Goal: Find specific page/section: Find specific page/section

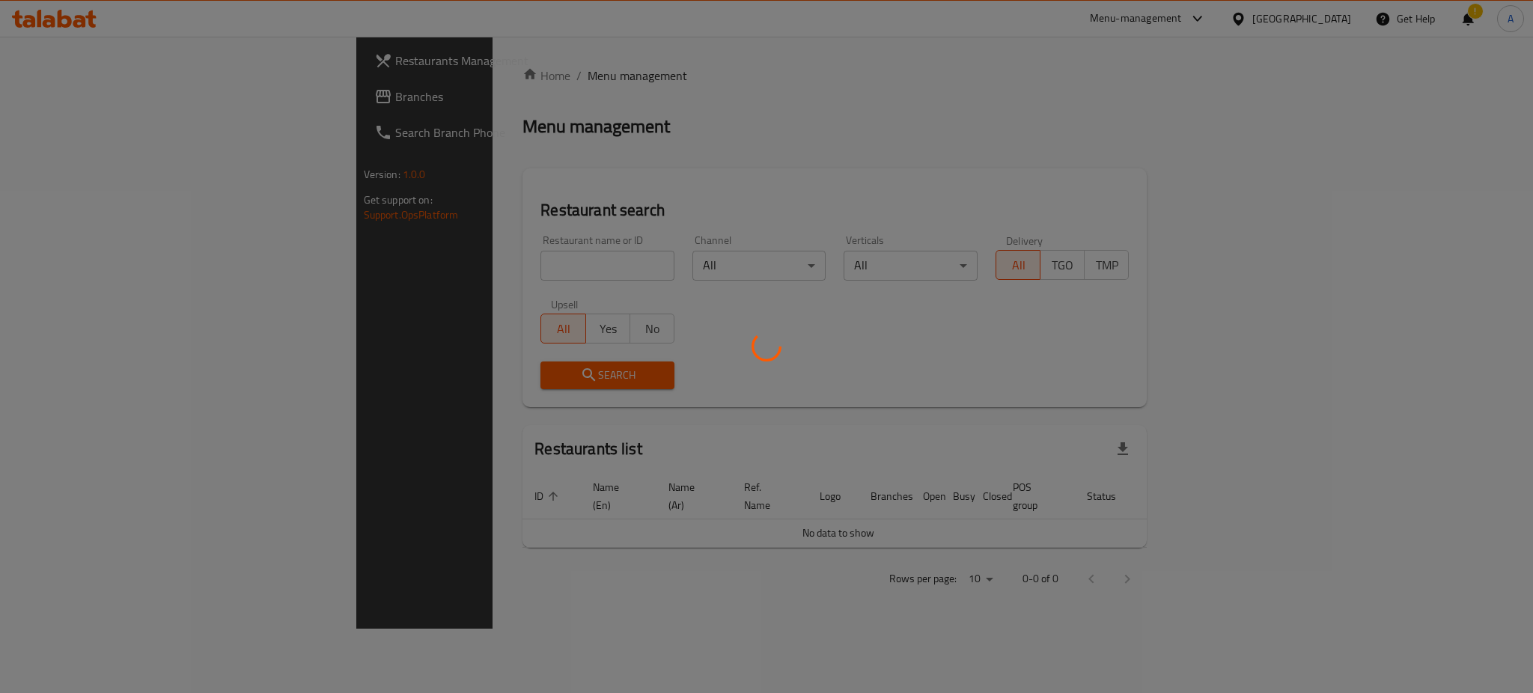
click at [460, 255] on div at bounding box center [766, 346] width 1533 height 693
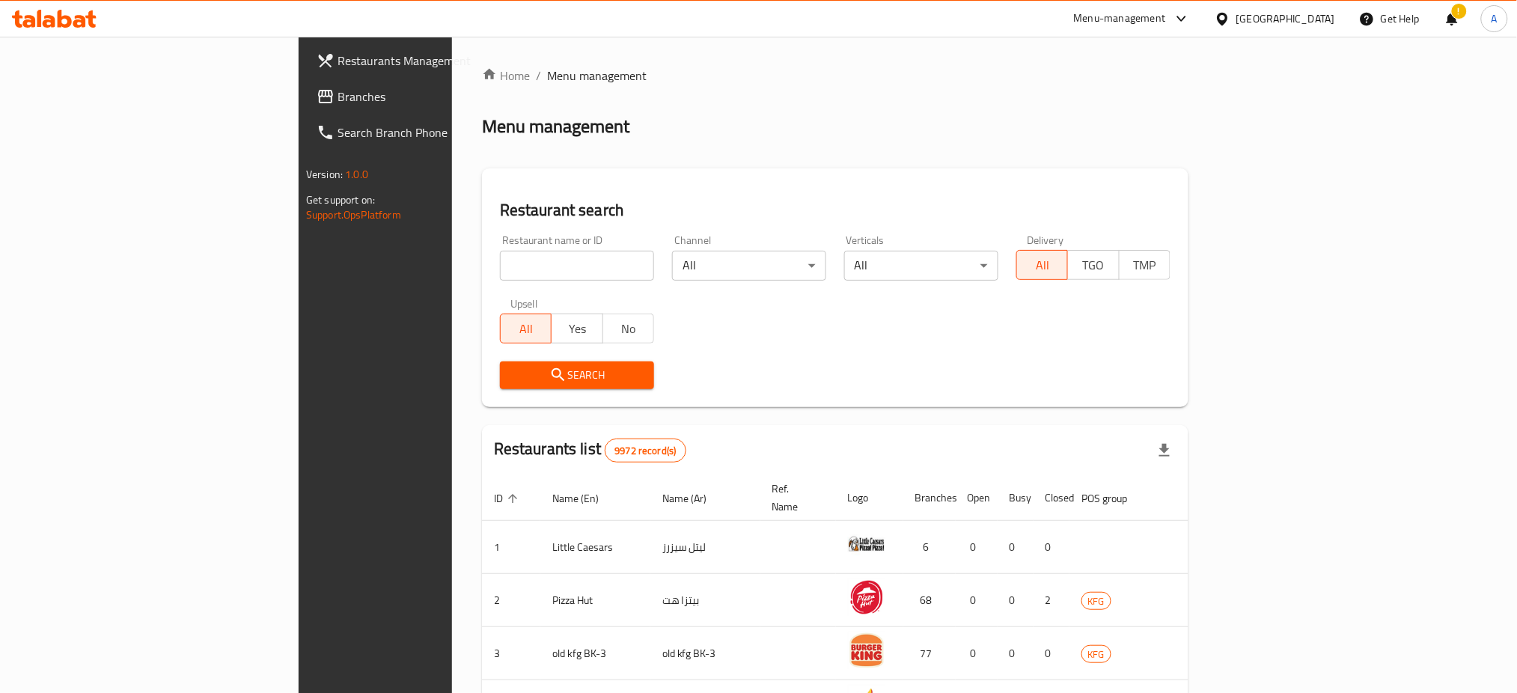
click at [500, 266] on input "search" at bounding box center [577, 266] width 154 height 30
type input "[PERSON_NAME]"
click at [512, 370] on span "Search" at bounding box center [577, 375] width 130 height 19
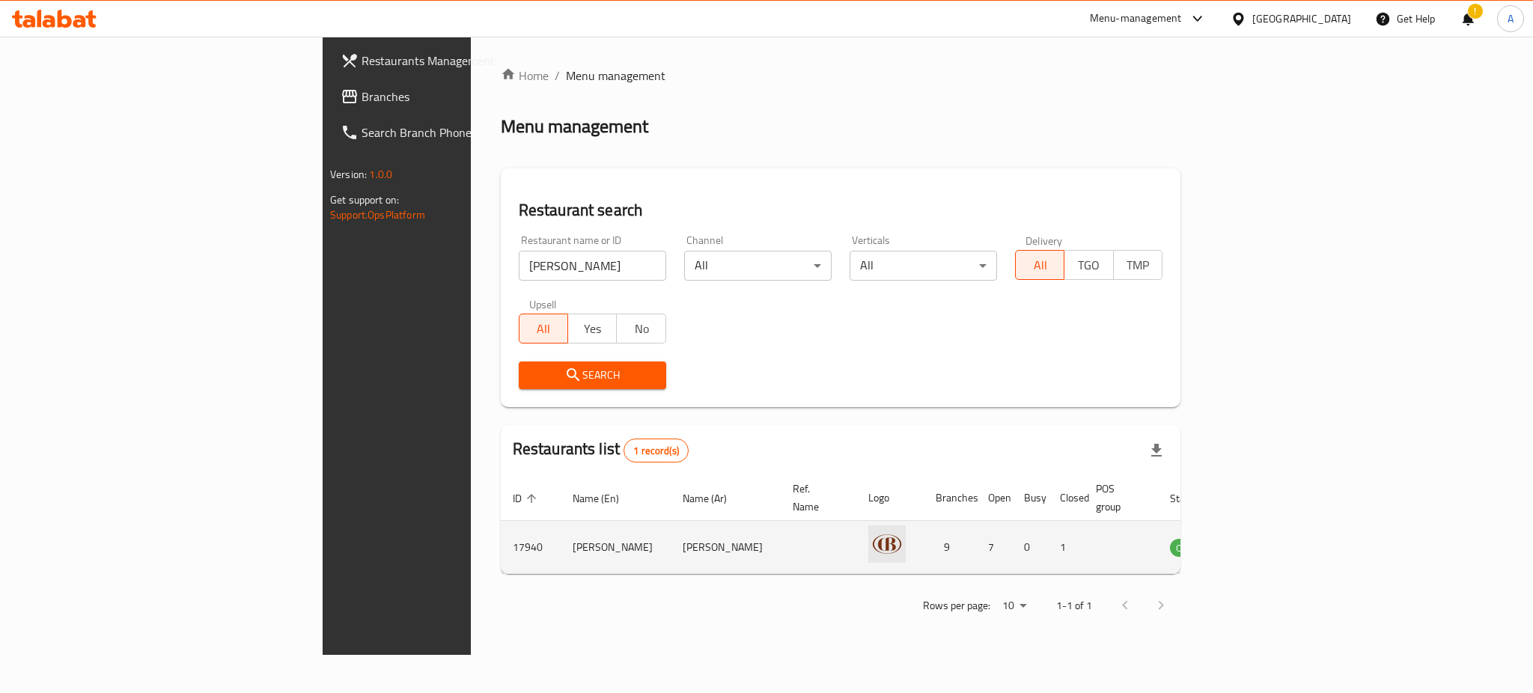
click at [1276, 538] on link "enhanced table" at bounding box center [1263, 547] width 28 height 18
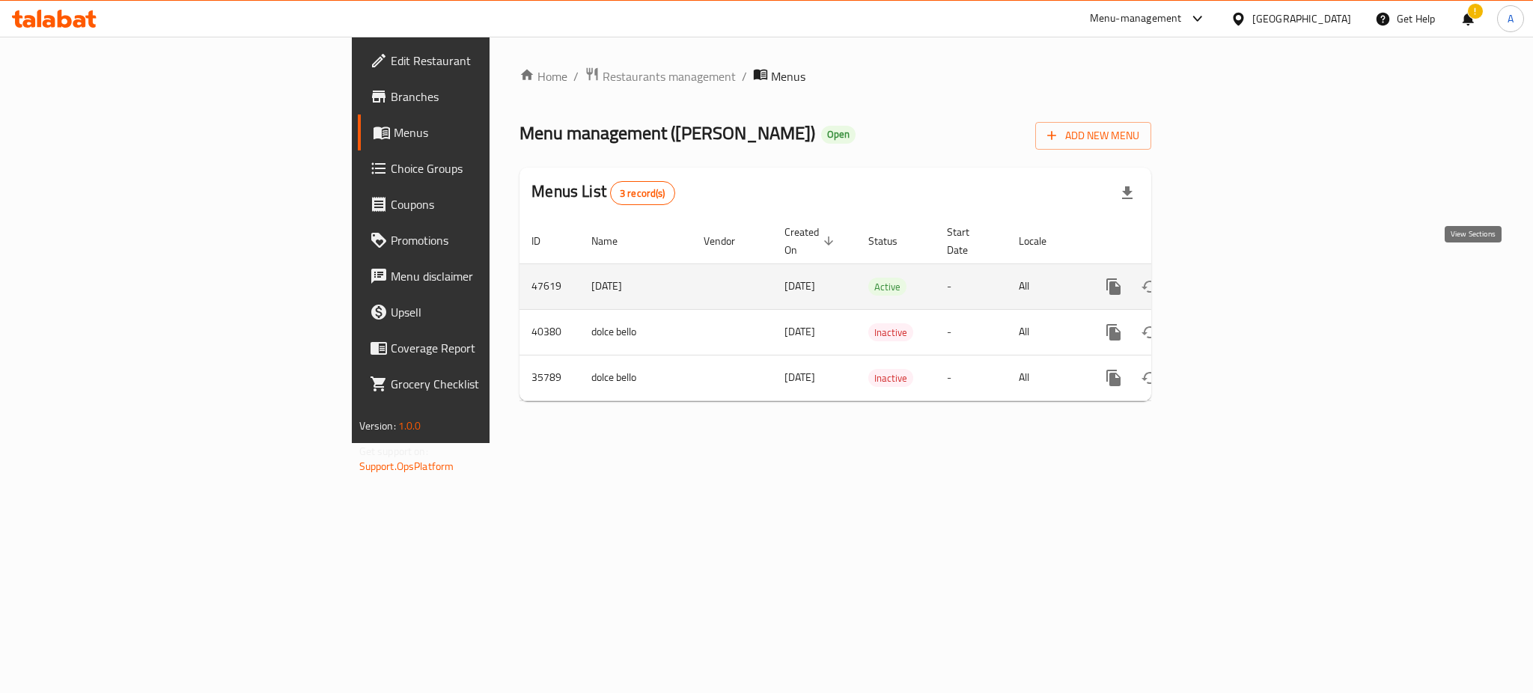
click at [1228, 280] on icon "enhanced table" at bounding box center [1221, 286] width 13 height 13
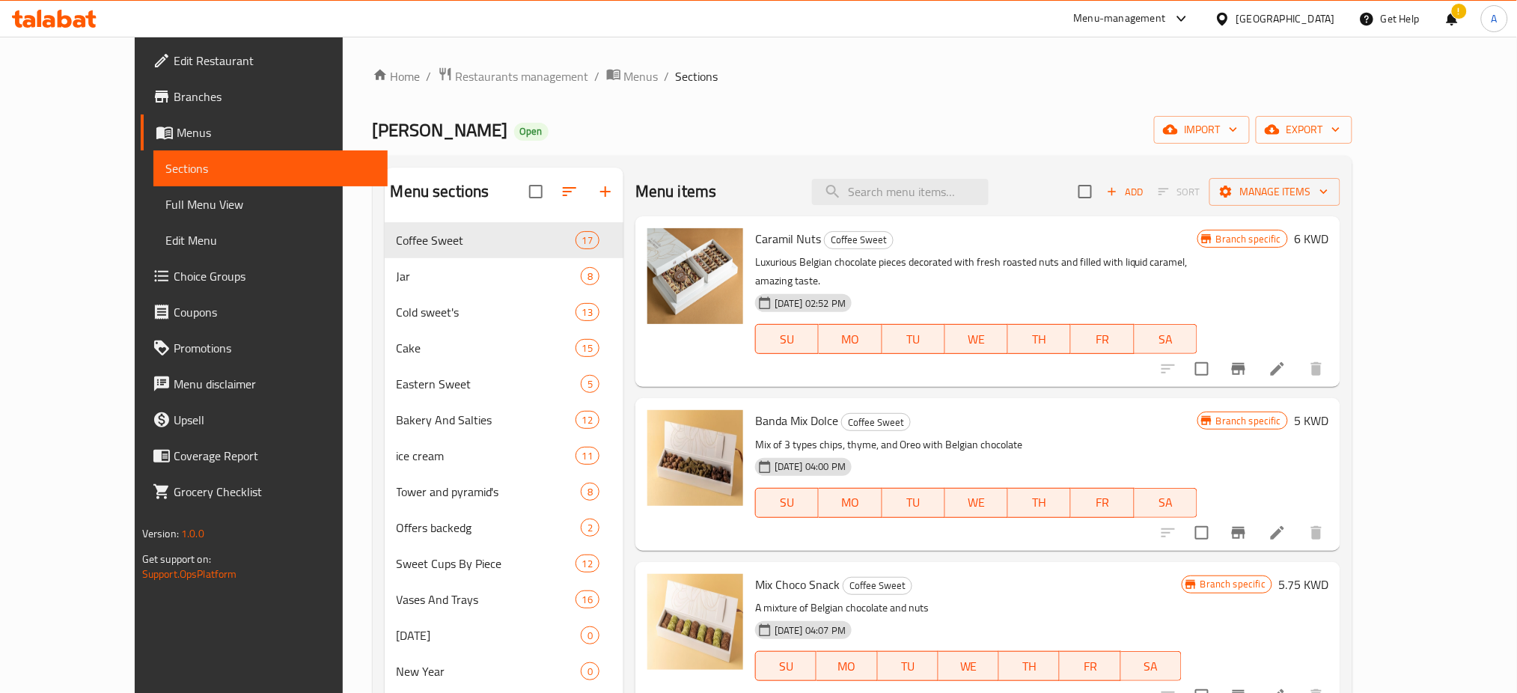
click at [174, 95] on span "Branches" at bounding box center [275, 97] width 203 height 18
